Goal: Navigation & Orientation: Find specific page/section

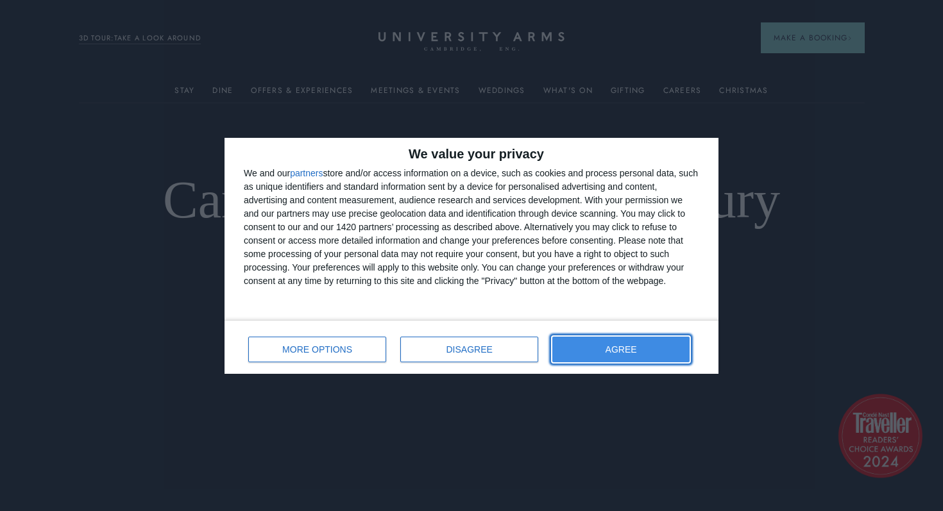
click at [634, 348] on span "AGREE" at bounding box center [621, 349] width 31 height 9
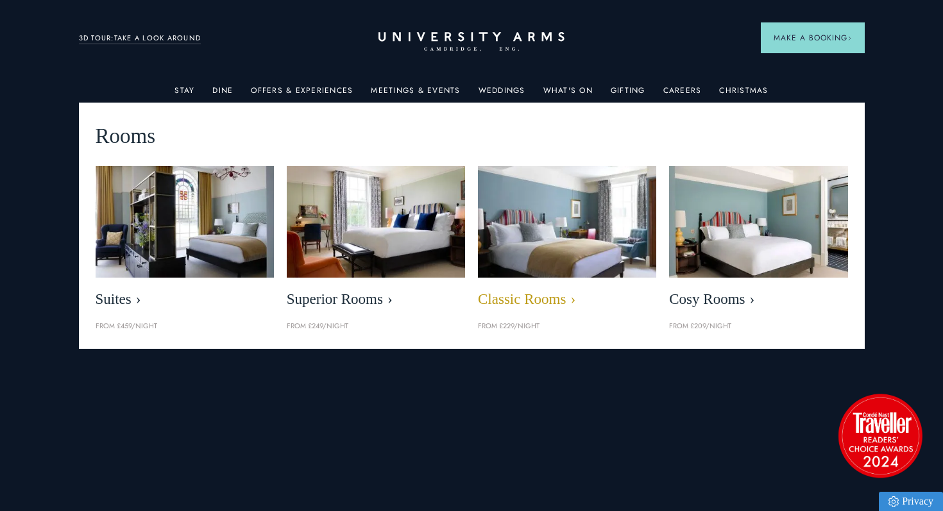
click at [508, 217] on img at bounding box center [567, 222] width 205 height 128
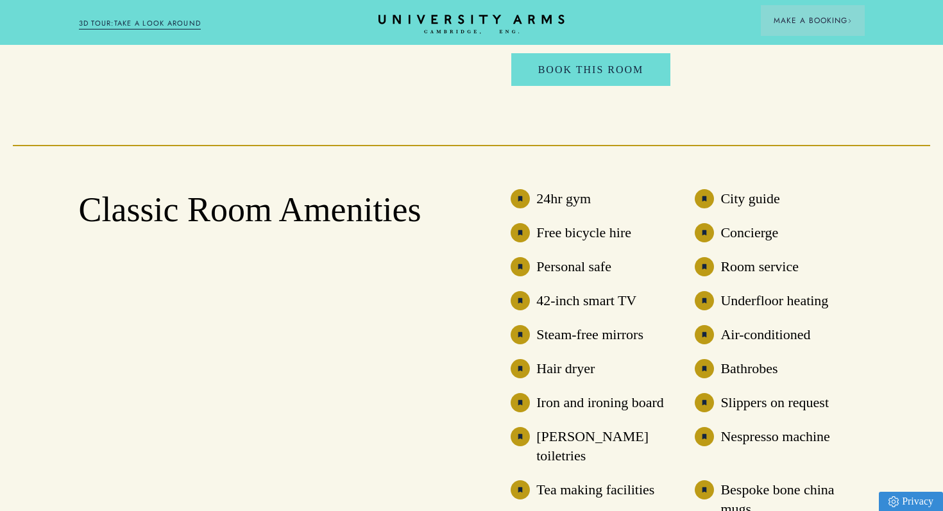
scroll to position [939, 0]
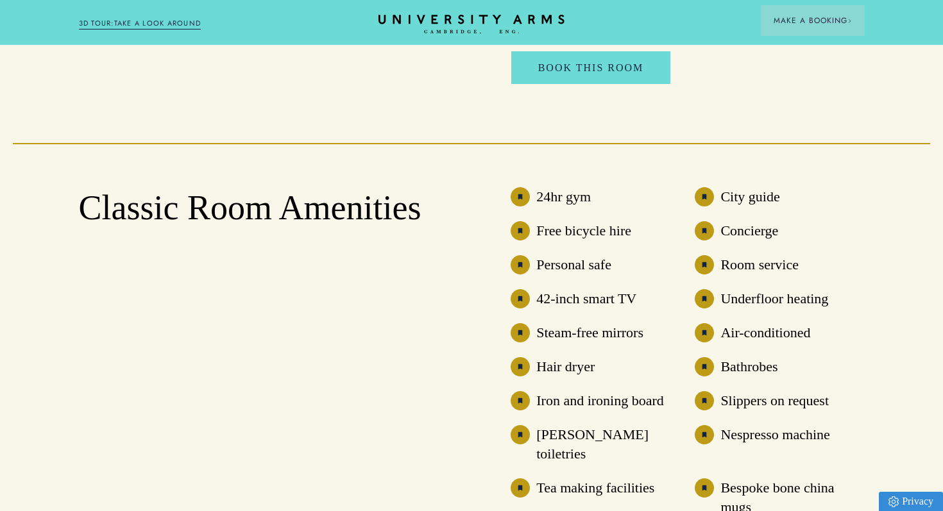
click at [821, 144] on div "Classic Room Amenities 24hr gym City guide Free bicycle hire Concierge Personal…" at bounding box center [472, 427] width 786 height 568
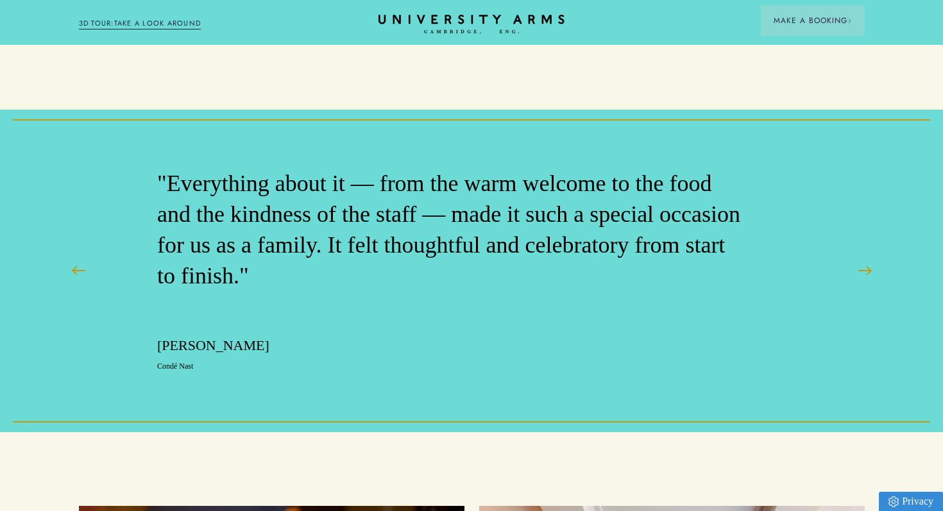
scroll to position [2324, 0]
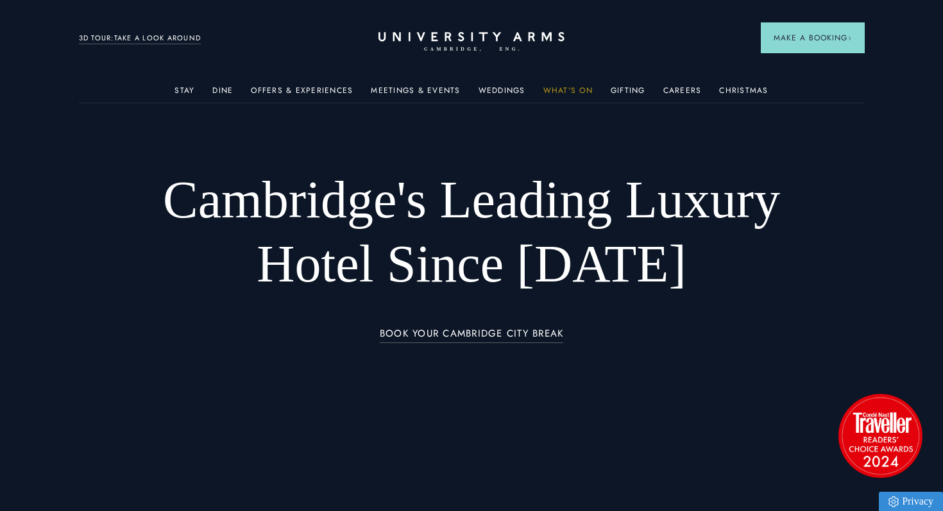
click at [567, 89] on link "What's On" at bounding box center [567, 94] width 49 height 17
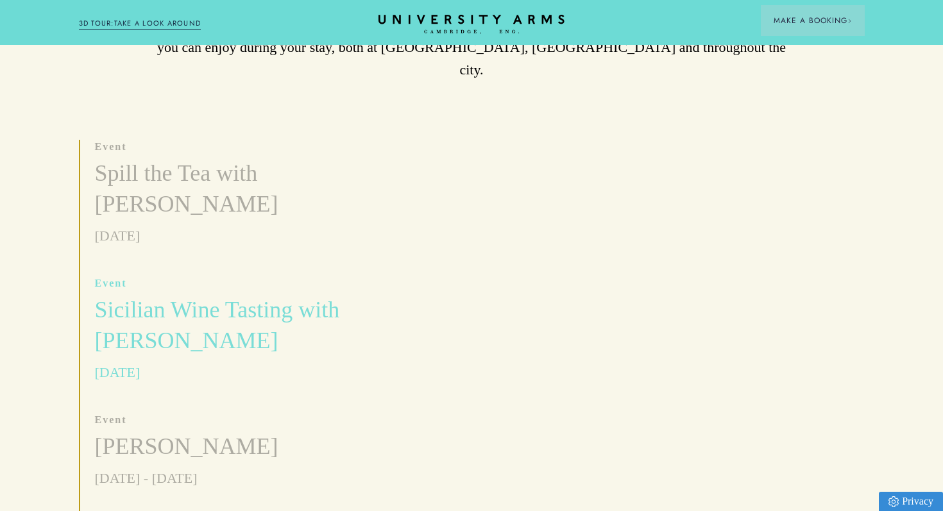
scroll to position [377, 0]
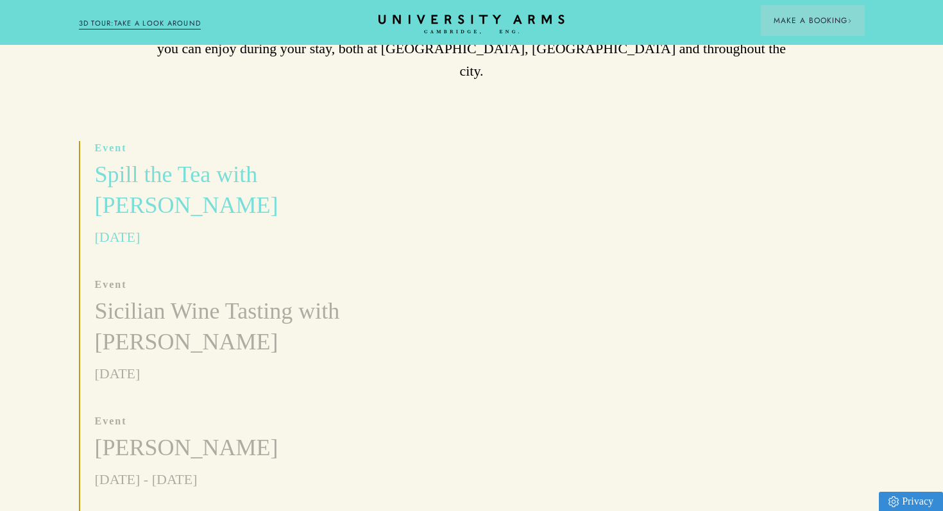
click at [212, 172] on h3 "Spill the Tea with Felicity Flappes" at bounding box center [224, 191] width 259 height 62
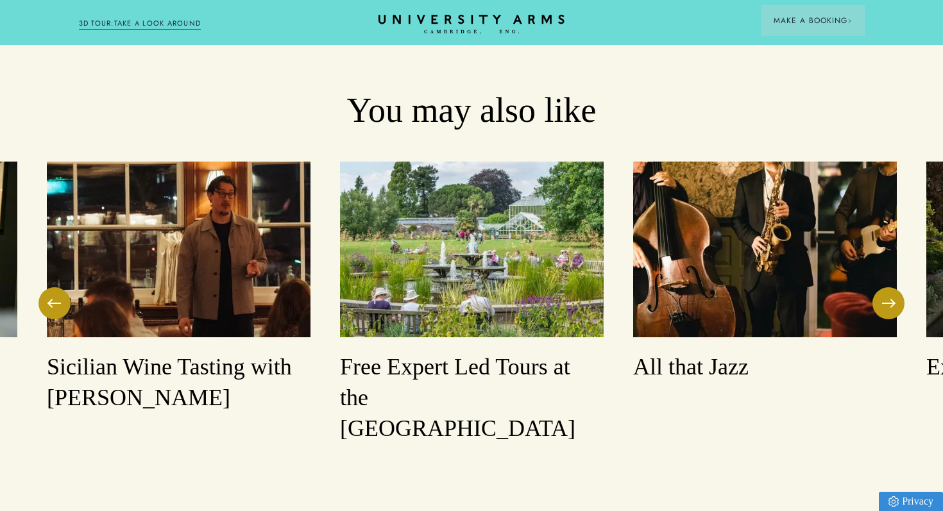
scroll to position [1674, 0]
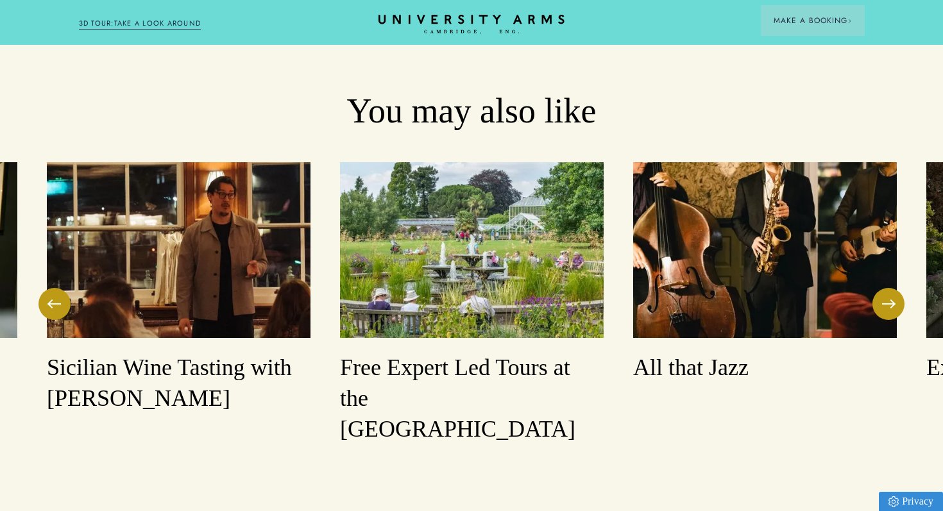
click at [676, 202] on img at bounding box center [765, 250] width 264 height 176
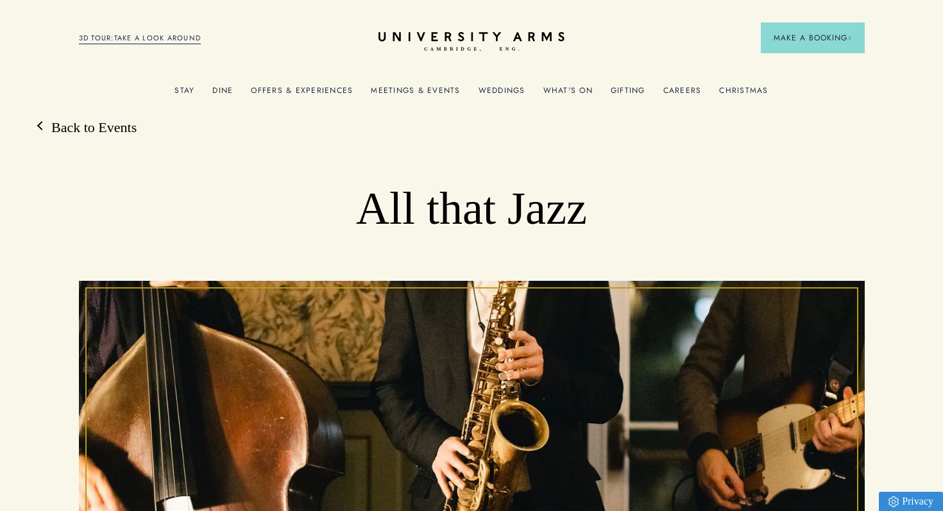
click at [758, 89] on link "Christmas" at bounding box center [743, 94] width 49 height 17
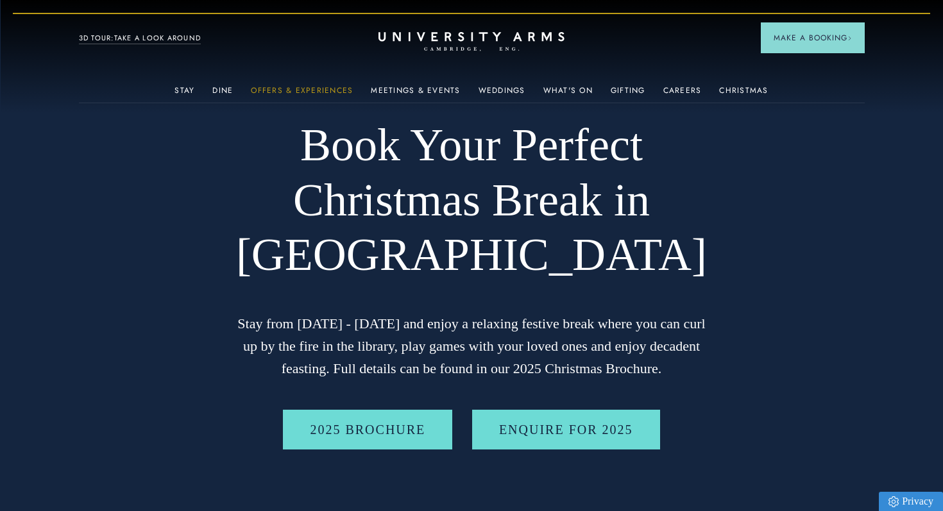
click at [328, 86] on link "Offers & Experiences" at bounding box center [302, 94] width 102 height 17
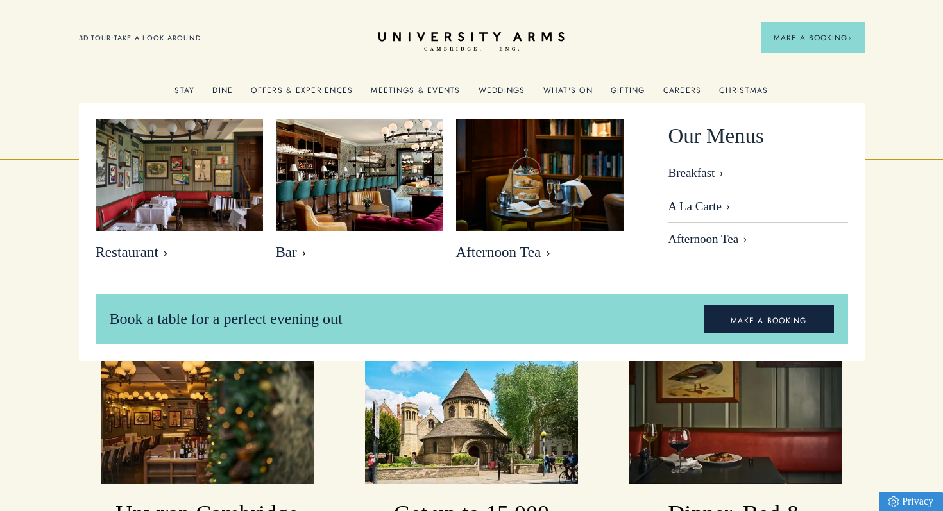
click at [227, 88] on link "Dine" at bounding box center [222, 94] width 21 height 17
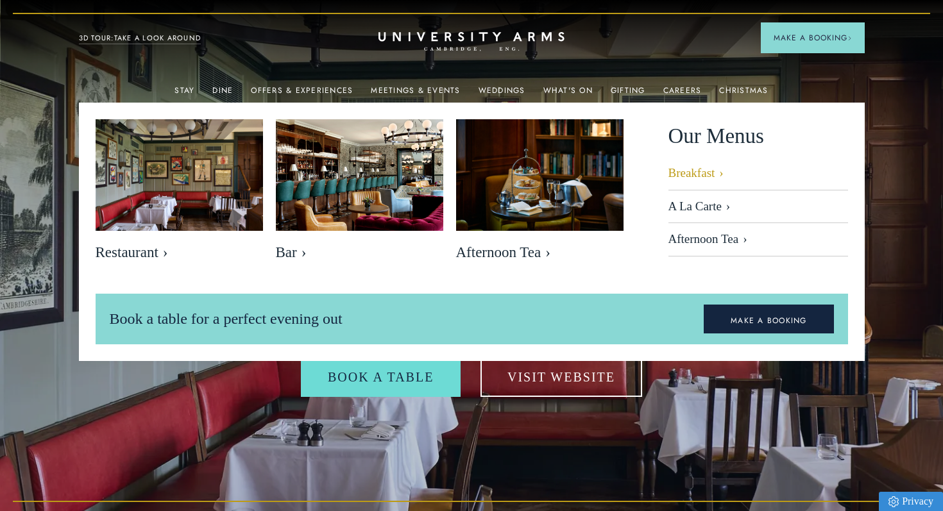
click at [687, 178] on link "Breakfast" at bounding box center [759, 178] width 180 height 24
